Goal: Task Accomplishment & Management: Use online tool/utility

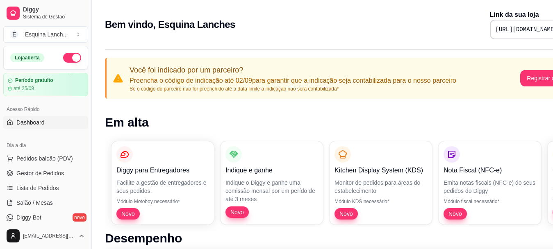
click at [338, 36] on div "Bem vindo, Esquina Lanches Link da sua loja [URL][DOMAIN_NAME]" at bounding box center [342, 25] width 475 height 30
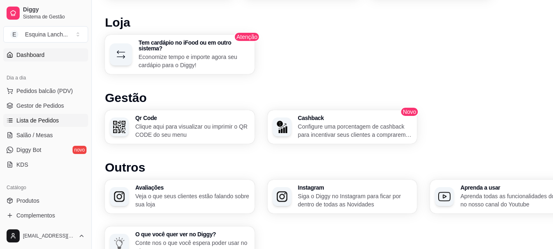
scroll to position [66, 0]
drag, startPoint x: 88, startPoint y: 97, endPoint x: 88, endPoint y: 114, distance: 17.2
click at [88, 114] on div "Diggy Sistema de Gestão E Esquina Lanch ... Loja aberta Período gratuito até 25…" at bounding box center [45, 124] width 91 height 249
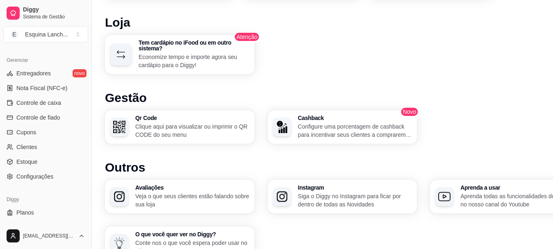
scroll to position [328, 0]
click at [51, 147] on link "Clientes" at bounding box center [45, 145] width 85 height 13
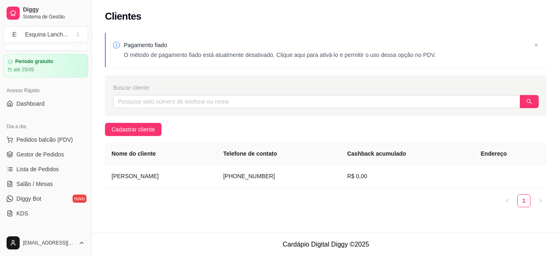
scroll to position [17, 0]
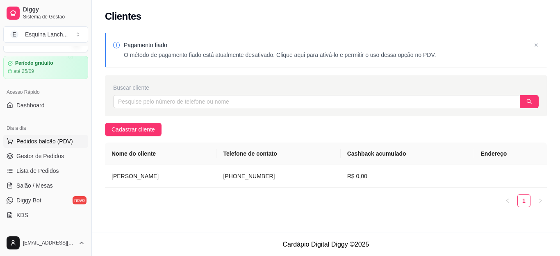
click at [47, 143] on span "Pedidos balcão (PDV)" at bounding box center [44, 141] width 57 height 8
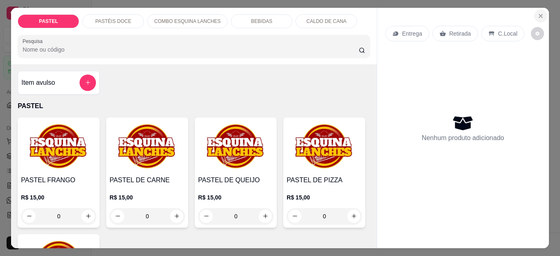
click at [539, 14] on icon "Close" at bounding box center [540, 15] width 3 height 3
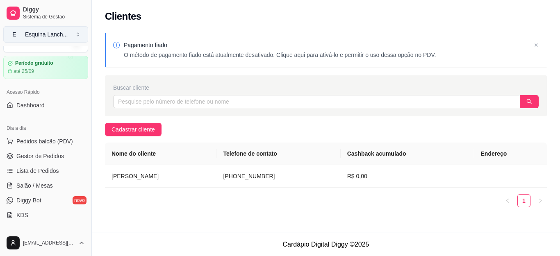
click at [78, 35] on button "E Esquina Lanch ..." at bounding box center [45, 34] width 85 height 16
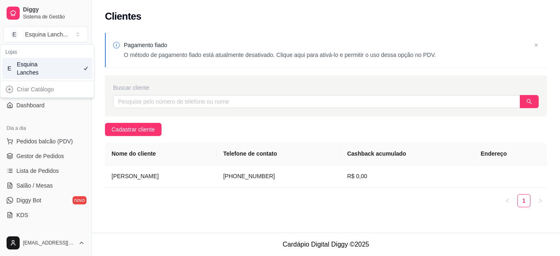
click at [47, 69] on div "Esquina Lanches" at bounding box center [35, 68] width 37 height 16
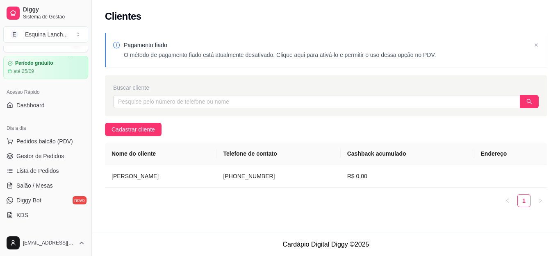
drag, startPoint x: 89, startPoint y: 70, endPoint x: 88, endPoint y: 86, distance: 15.6
click at [88, 86] on button "Toggle Sidebar" at bounding box center [91, 128] width 7 height 256
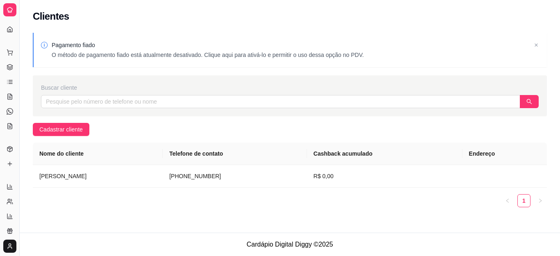
drag, startPoint x: 88, startPoint y: 86, endPoint x: 89, endPoint y: 91, distance: 5.0
click at [89, 91] on div "Buscar cliente" at bounding box center [290, 88] width 498 height 8
drag, startPoint x: 18, startPoint y: 58, endPoint x: 32, endPoint y: 58, distance: 14.4
click at [32, 58] on div "Diggy Sistema de Gestão E Esquina Lanch ... Loja aberta Período gratuito até 25…" at bounding box center [280, 128] width 560 height 256
drag, startPoint x: 20, startPoint y: 53, endPoint x: 24, endPoint y: 18, distance: 34.8
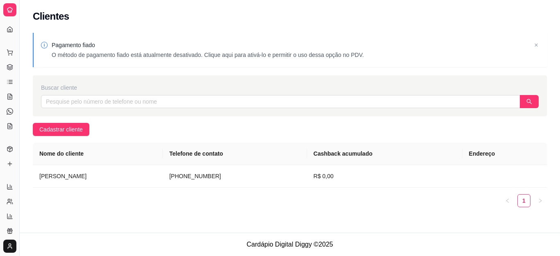
click at [27, 23] on div "Diggy Sistema de Gestão E Esquina Lanch ... Loja aberta Período gratuito até 25…" at bounding box center [280, 128] width 560 height 256
drag, startPoint x: 18, startPoint y: 5, endPoint x: 27, endPoint y: 5, distance: 8.2
click at [27, 5] on div "Diggy Sistema de Gestão E Esquina Lanch ... Loja aberta Período gratuito até 25…" at bounding box center [280, 128] width 560 height 256
drag, startPoint x: 18, startPoint y: 222, endPoint x: 26, endPoint y: 221, distance: 8.8
click at [26, 221] on div "Diggy Sistema de Gestão E Esquina Lanch ... Loja aberta Período gratuito até 25…" at bounding box center [280, 128] width 560 height 256
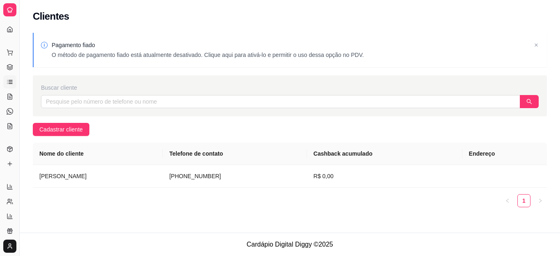
click at [10, 84] on icon at bounding box center [10, 82] width 7 height 7
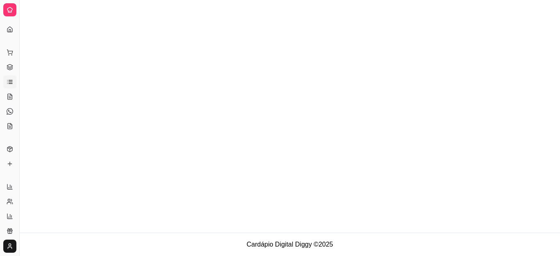
click at [10, 84] on icon at bounding box center [10, 82] width 7 height 7
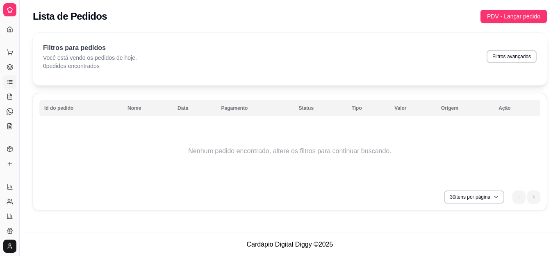
click at [8, 12] on icon at bounding box center [10, 10] width 7 height 7
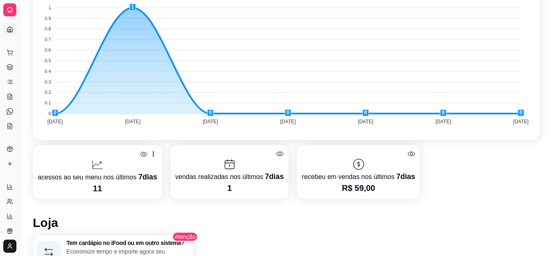
scroll to position [295, 0]
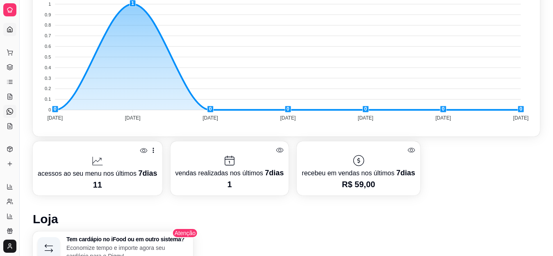
click at [8, 110] on icon at bounding box center [10, 111] width 7 height 7
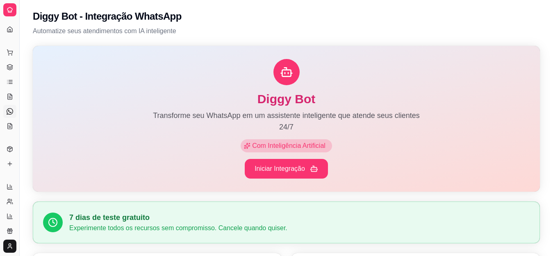
drag, startPoint x: 22, startPoint y: 41, endPoint x: 66, endPoint y: 24, distance: 46.6
click at [18, 6] on button "Toggle Sidebar" at bounding box center [19, 128] width 7 height 256
drag, startPoint x: 18, startPoint y: 6, endPoint x: 18, endPoint y: 48, distance: 42.2
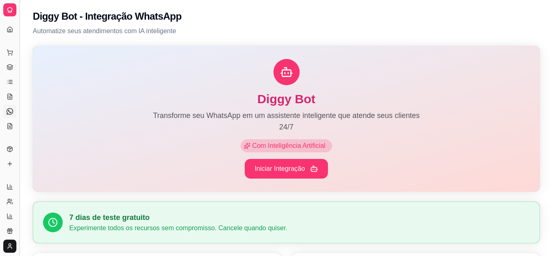
click at [18, 48] on button "Toggle Sidebar" at bounding box center [19, 128] width 7 height 256
click at [0, 0] on div "Loja aberta" at bounding box center [0, 0] width 0 height 0
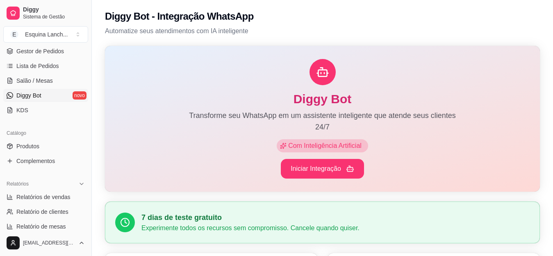
scroll to position [124, 0]
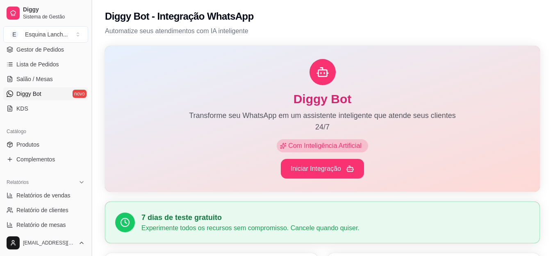
drag, startPoint x: 88, startPoint y: 113, endPoint x: 88, endPoint y: 122, distance: 8.6
click at [88, 122] on button "Toggle Sidebar" at bounding box center [91, 128] width 7 height 256
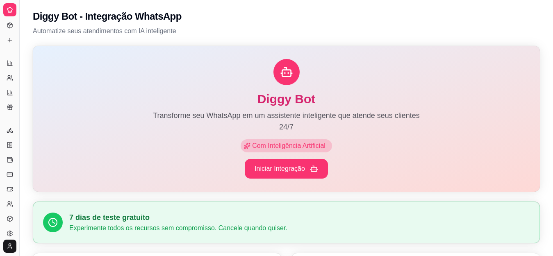
scroll to position [70, 0]
click at [16, 91] on button "Toggle Sidebar" at bounding box center [19, 128] width 7 height 256
click at [16, 66] on div "Dia a dia Pedidos balcão (PDV) Gestor de Pedidos Lista de Pedidos Salão / Mesas…" at bounding box center [9, 20] width 19 height 94
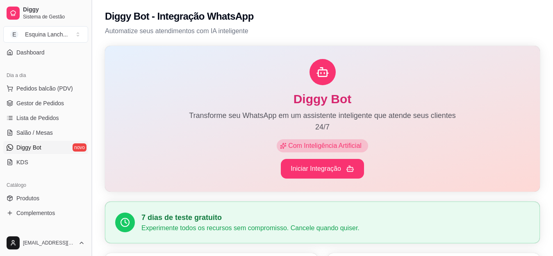
scroll to position [150, 0]
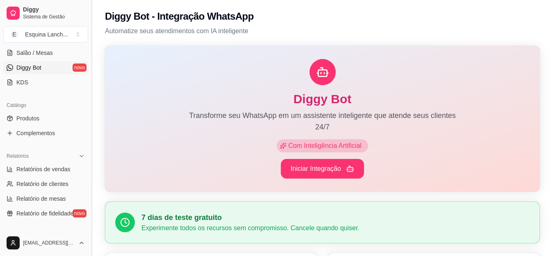
click at [16, 91] on div "Dia a dia Pedidos balcão (PDV) Gestor de Pedidos Lista de Pedidos Salão / Mesas…" at bounding box center [45, 39] width 91 height 107
click at [71, 112] on div "Catálogo" at bounding box center [45, 105] width 85 height 13
click at [89, 114] on button "Toggle Sidebar" at bounding box center [91, 128] width 7 height 256
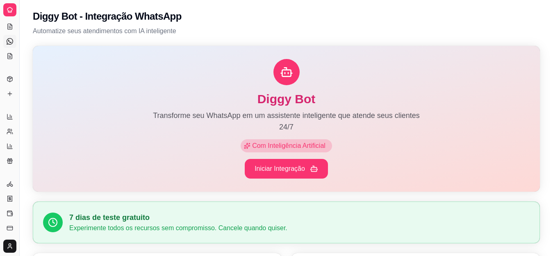
scroll to position [70, 0]
click at [12, 103] on span "Relatórios" at bounding box center [18, 103] width 22 height 7
click at [17, 101] on button "Toggle Sidebar" at bounding box center [19, 128] width 7 height 256
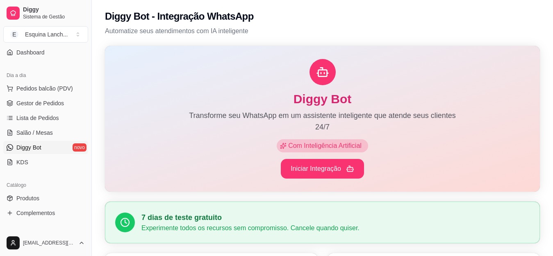
scroll to position [150, 0]
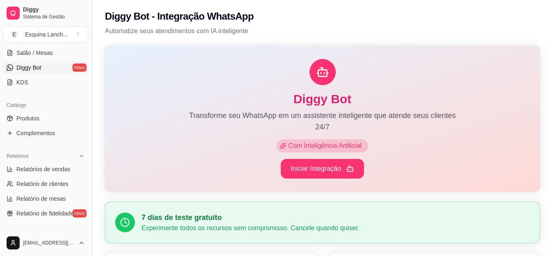
click at [89, 123] on button "Toggle Sidebar" at bounding box center [91, 128] width 7 height 256
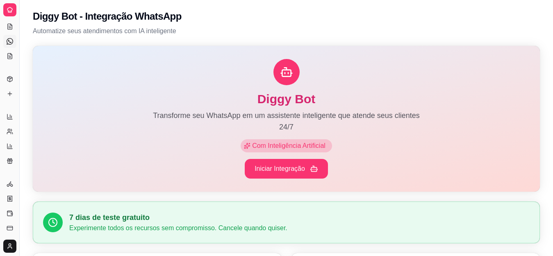
scroll to position [70, 0]
click at [21, 111] on button "Toggle Sidebar" at bounding box center [19, 128] width 7 height 256
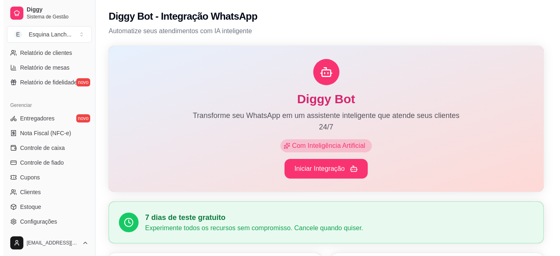
scroll to position [298, 0]
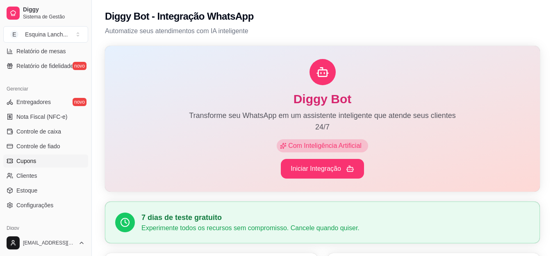
click at [25, 159] on span "Cupons" at bounding box center [26, 161] width 20 height 8
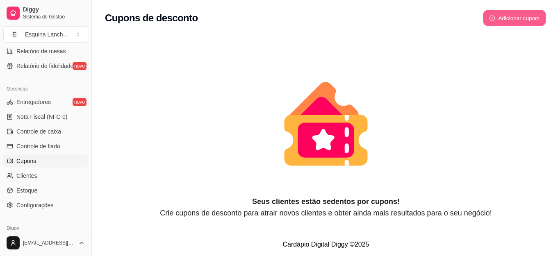
click at [519, 24] on button "Adicionar cupom" at bounding box center [514, 18] width 63 height 16
select select "FIXED_VALUE"
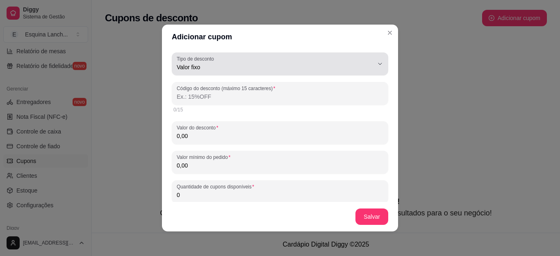
click at [231, 66] on span "Valor fixo" at bounding box center [275, 67] width 197 height 8
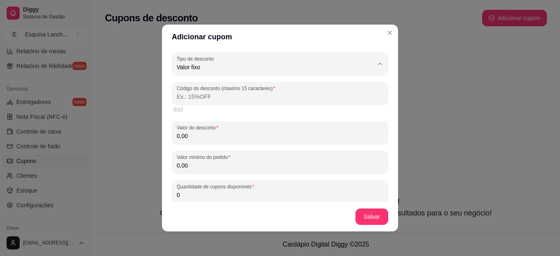
click at [212, 109] on li "Frete grátis" at bounding box center [273, 113] width 195 height 13
type input "FREE_DELIVERY_FEE"
select select "FREE_DELIVERY_FEE"
type input "FRETEGRATIS"
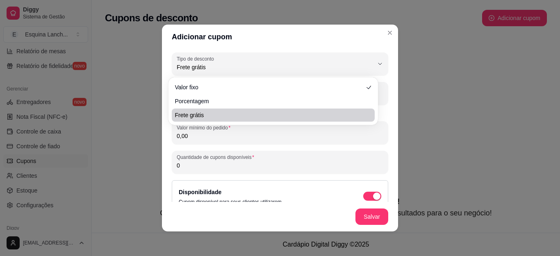
scroll to position [8, 0]
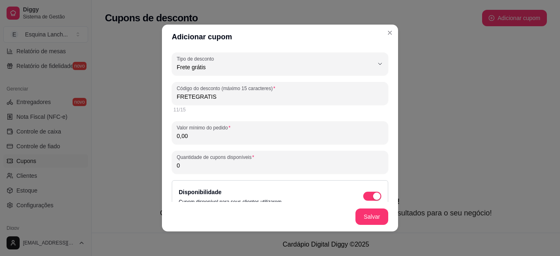
click at [207, 137] on input "0,00" at bounding box center [280, 136] width 207 height 8
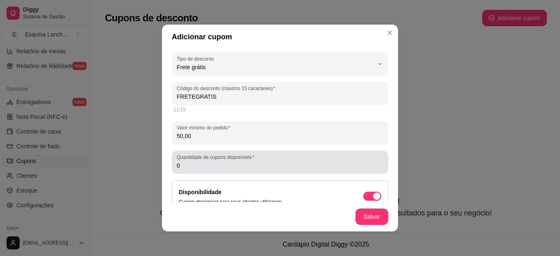
type input "50,00"
click at [230, 163] on input "0" at bounding box center [280, 166] width 207 height 8
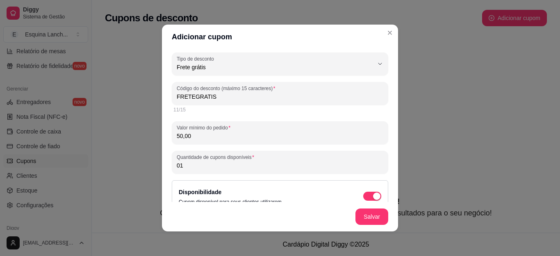
type input "0"
type input "10"
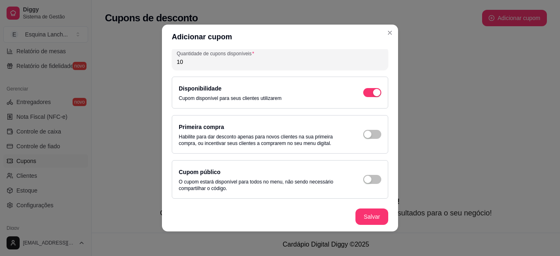
scroll to position [103, 0]
click at [368, 179] on span "button" at bounding box center [372, 180] width 18 height 9
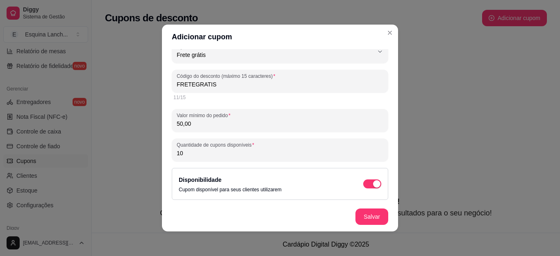
scroll to position [0, 0]
